Goal: Check status

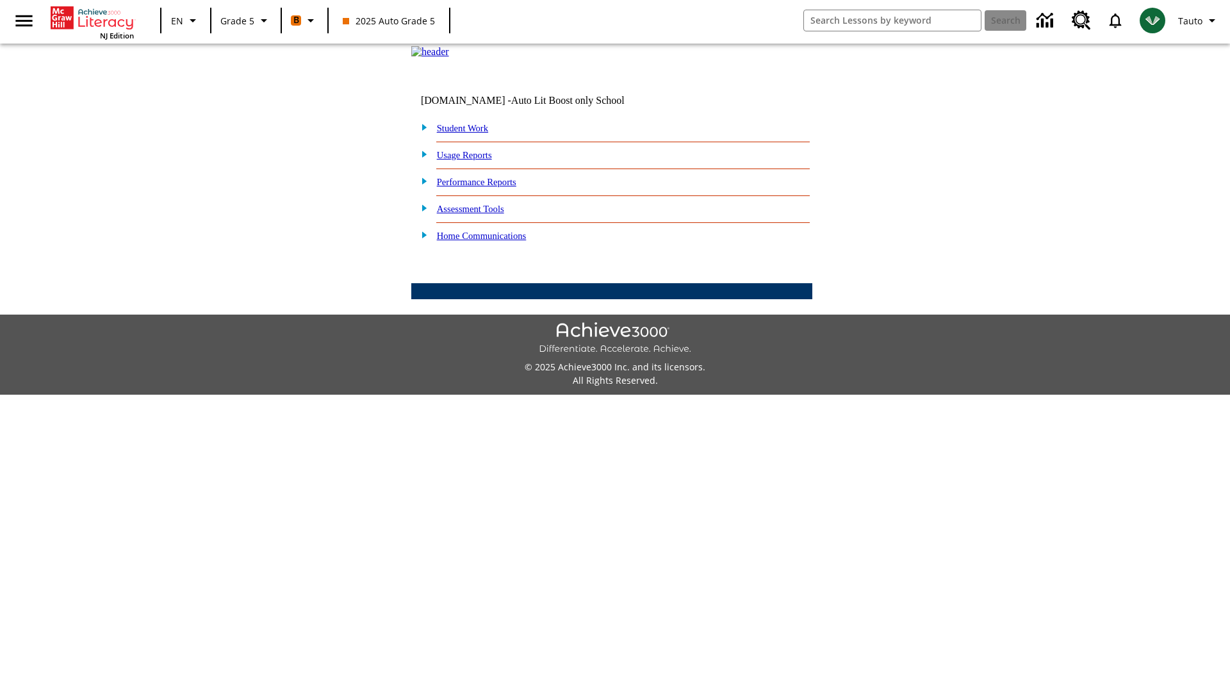
click at [490, 187] on link "Performance Reports" at bounding box center [476, 182] width 79 height 10
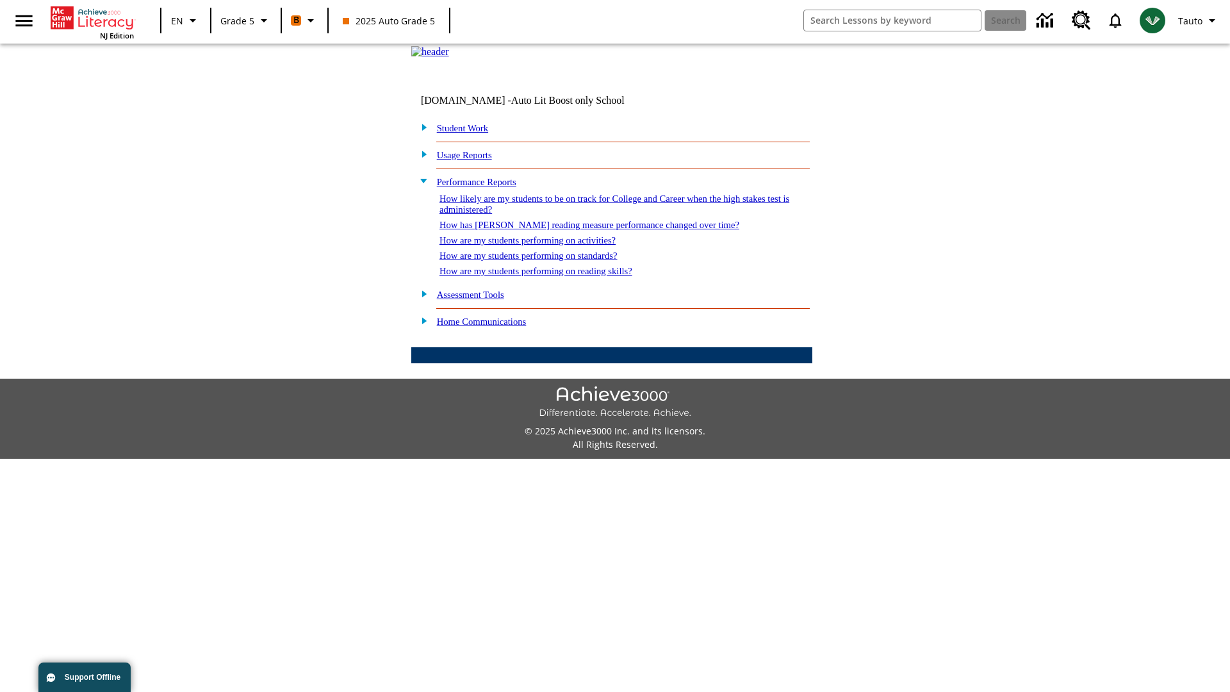
click at [540, 245] on link "How are my students performing on activities?" at bounding box center [527, 240] width 176 height 10
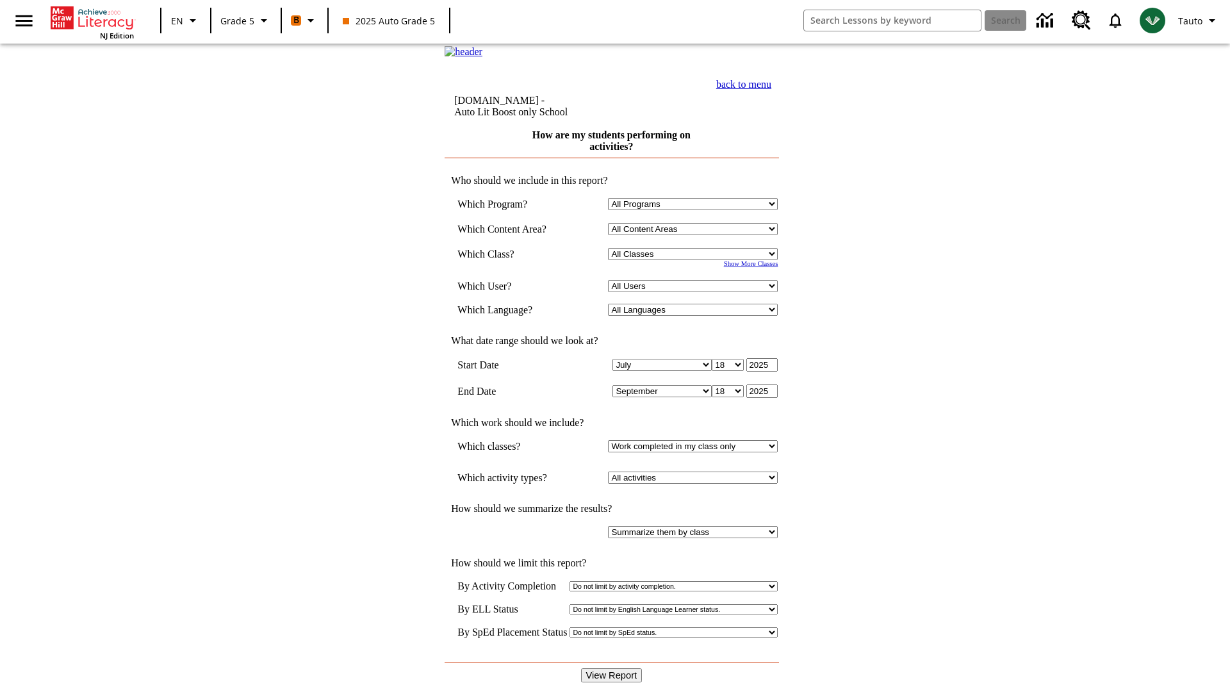
click at [695, 260] on select "Select a Class: All Classes 2025 Auto Grade 5 OL 2025 Auto Grade 6" at bounding box center [693, 254] width 170 height 12
select select "11133131"
